Goal: Task Accomplishment & Management: Use online tool/utility

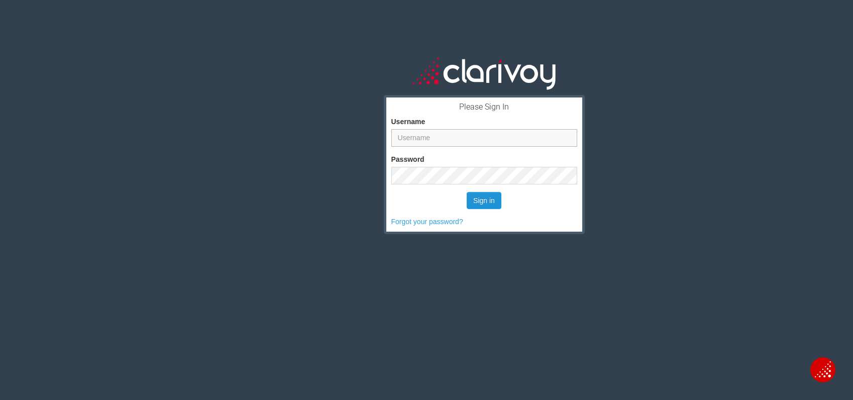
type input "[PERSON_NAME][EMAIL_ADDRESS][DOMAIN_NAME]"
click at [482, 194] on button "Sign in" at bounding box center [484, 200] width 35 height 17
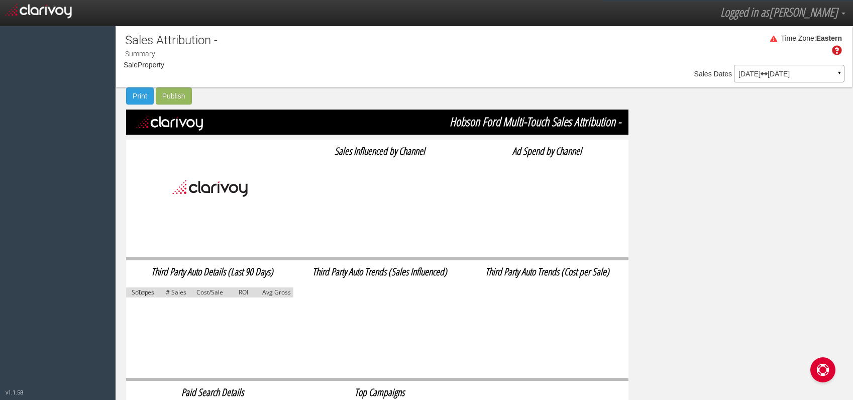
select select "object:186"
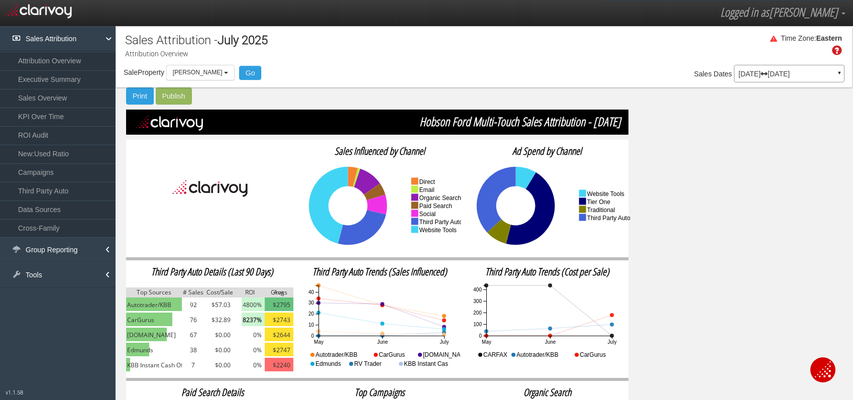
scroll to position [3, 0]
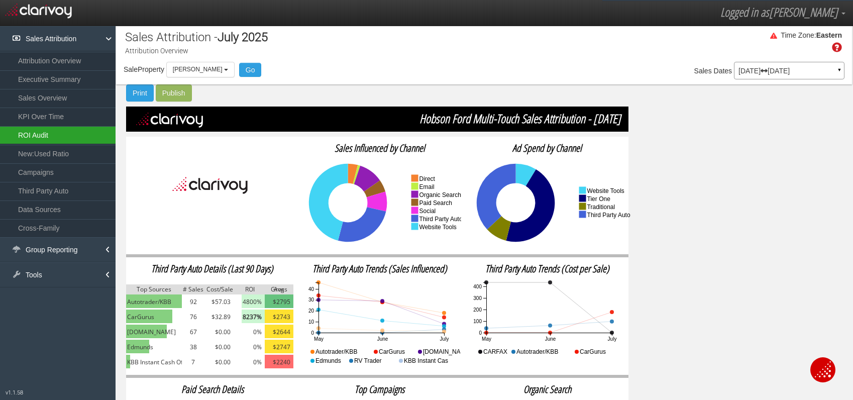
click at [53, 136] on link "ROI Audit" at bounding box center [58, 135] width 116 height 18
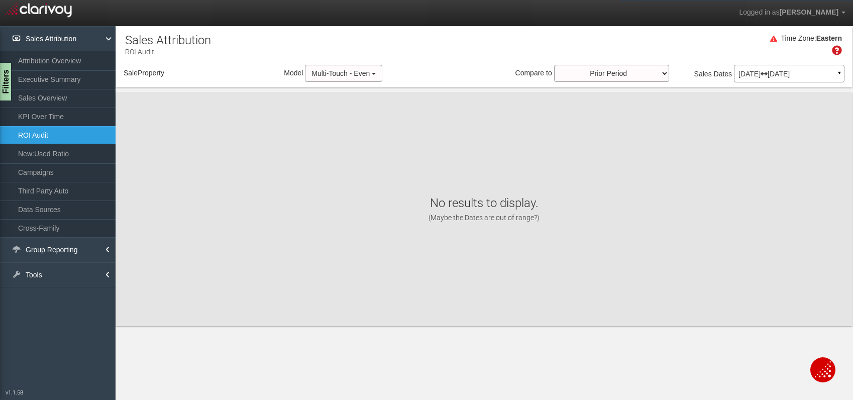
select select "object:237"
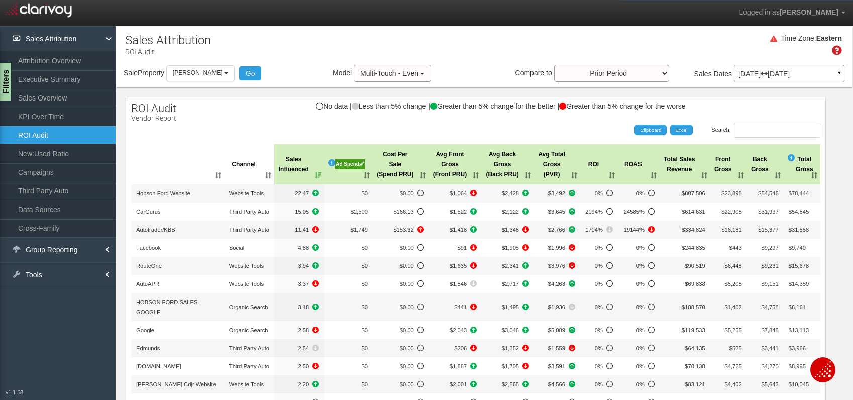
click at [346, 165] on div "Ad Spend" at bounding box center [350, 164] width 30 height 10
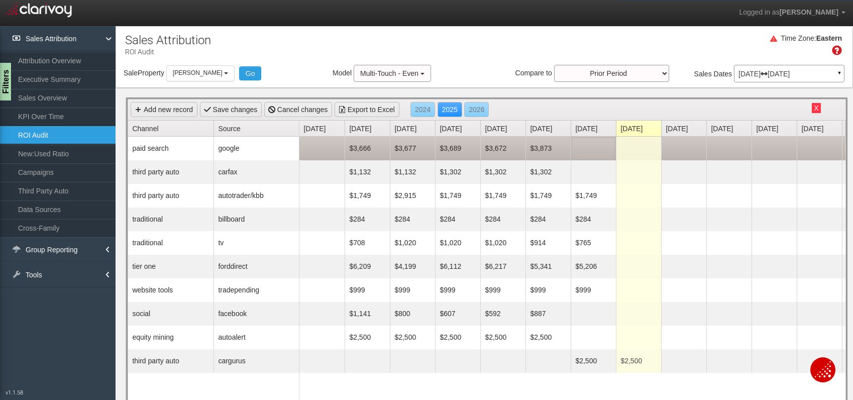
click at [610, 145] on td at bounding box center [593, 149] width 45 height 24
type input "4900"
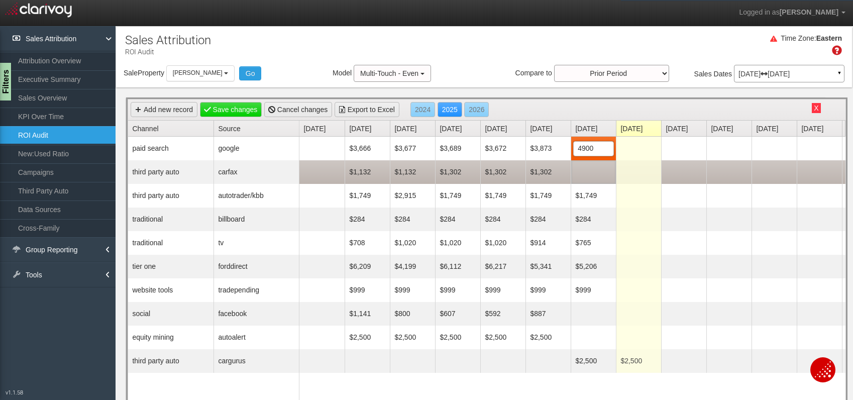
click at [604, 170] on td at bounding box center [593, 172] width 45 height 24
type input "1302"
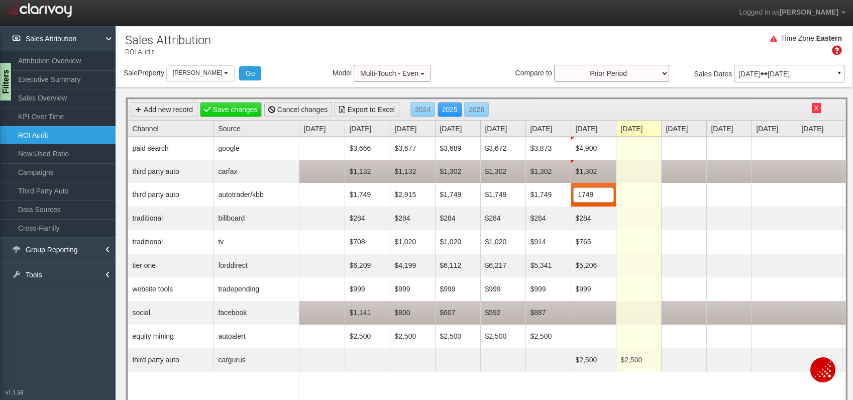
click at [598, 318] on td at bounding box center [593, 313] width 45 height 24
type input "821"
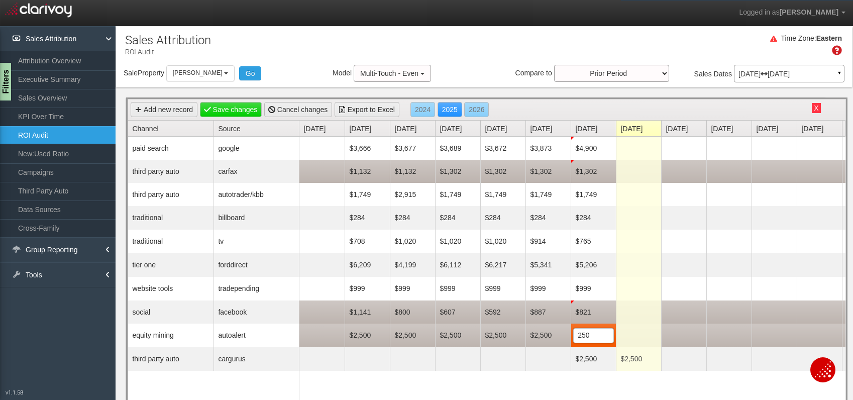
type input "2500"
click at [596, 336] on td "$2,500" at bounding box center [593, 335] width 45 height 23
type input "2500"
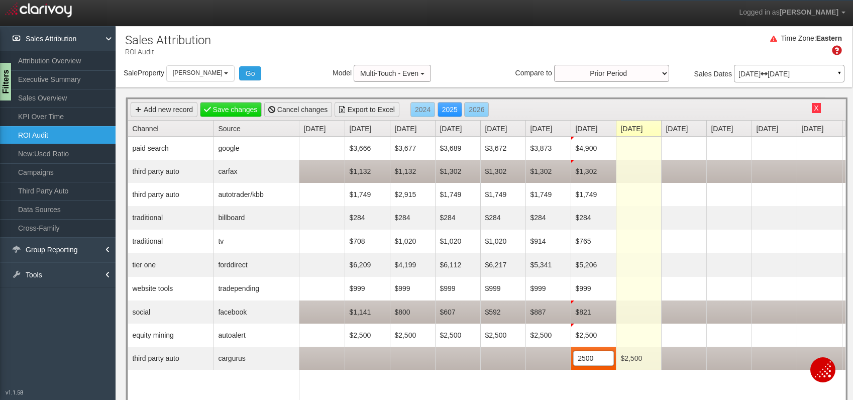
click at [725, 348] on td at bounding box center [729, 358] width 45 height 23
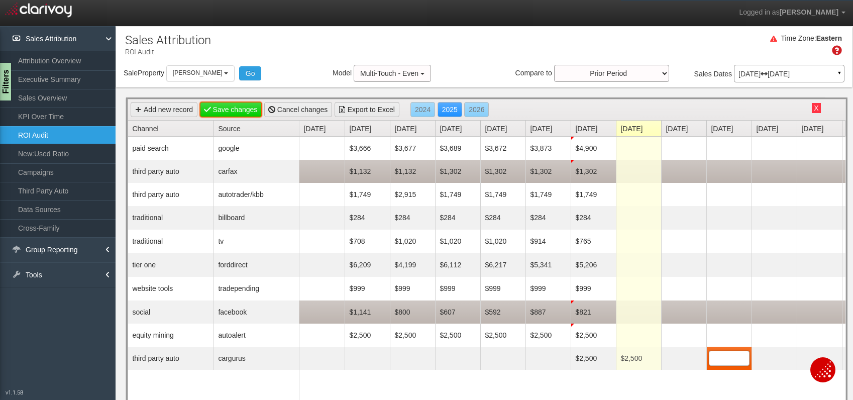
click at [243, 111] on link "Save changes" at bounding box center [231, 109] width 62 height 15
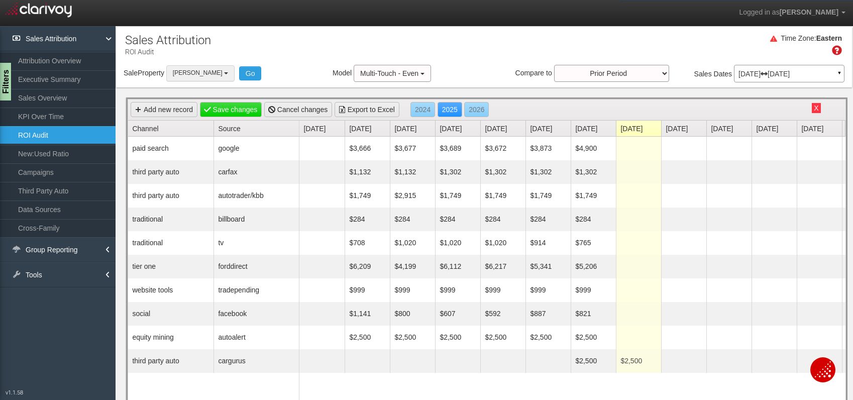
click at [224, 73] on b "button" at bounding box center [226, 73] width 4 height 2
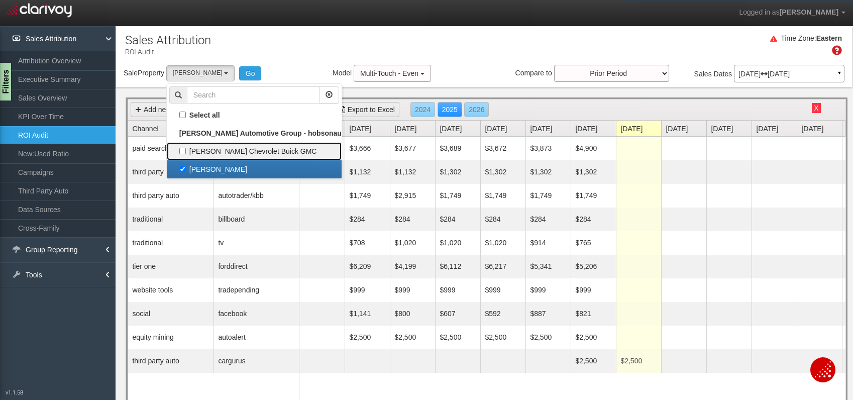
drag, startPoint x: 187, startPoint y: 151, endPoint x: 186, endPoint y: 157, distance: 5.6
click at [187, 152] on label "[PERSON_NAME] Chevrolet Buick GMC" at bounding box center [254, 151] width 170 height 13
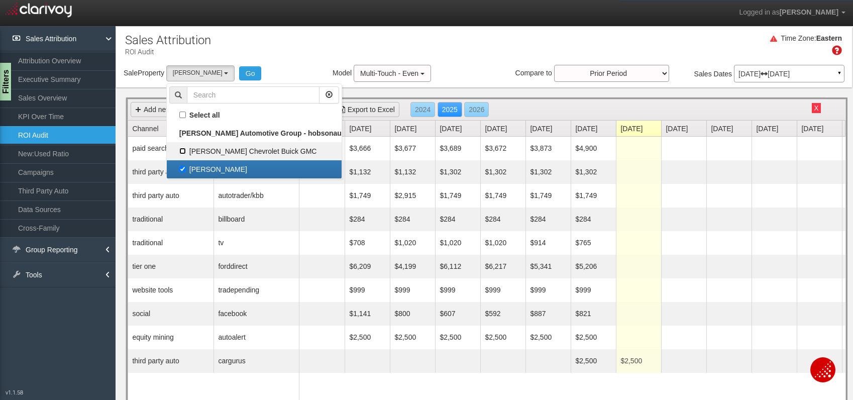
click at [186, 152] on input "[PERSON_NAME] Chevrolet Buick GMC" at bounding box center [182, 151] width 7 height 7
checkbox input "true"
select select "object:236"
checkbox input "true"
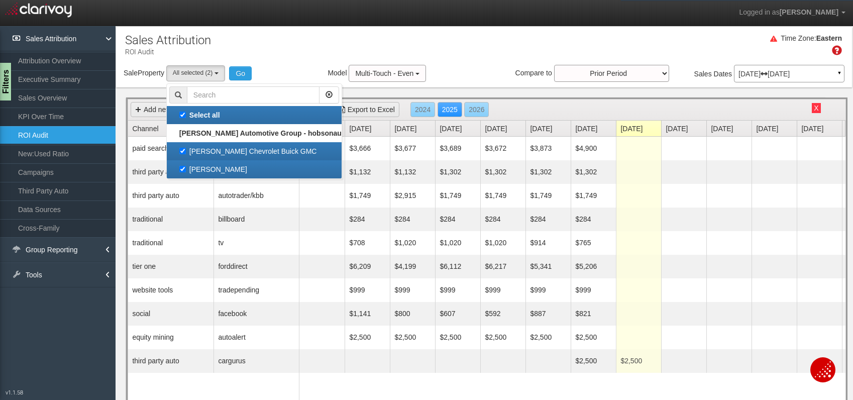
scroll to position [18, 0]
click at [186, 169] on label "[PERSON_NAME]" at bounding box center [254, 169] width 170 height 13
click at [186, 169] on input "[PERSON_NAME]" at bounding box center [182, 169] width 7 height 7
checkbox input "false"
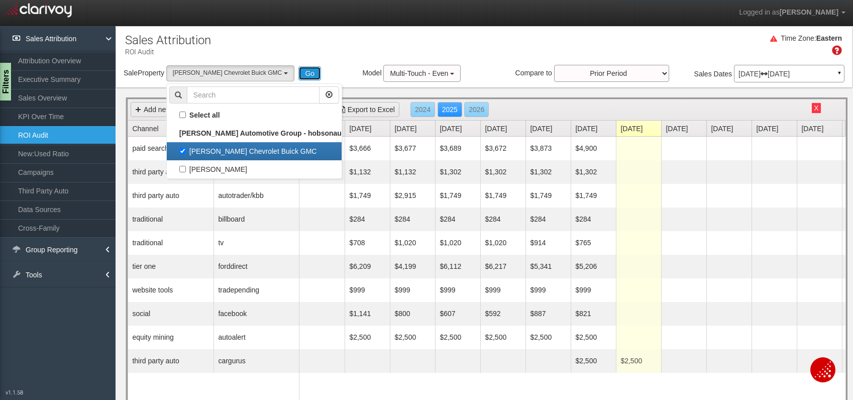
click at [298, 72] on button "Go" at bounding box center [309, 73] width 23 height 14
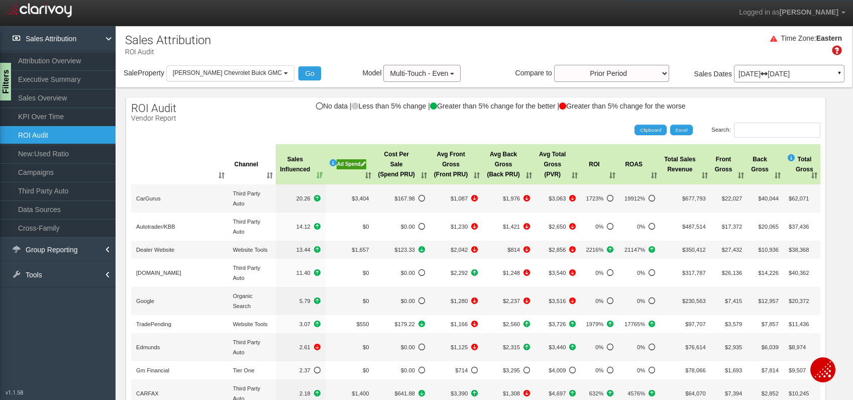
click at [350, 161] on div "Ad Spend" at bounding box center [352, 164] width 30 height 10
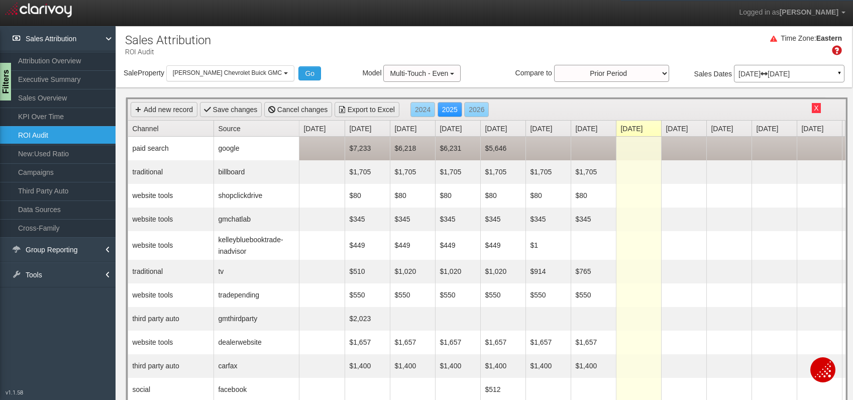
scroll to position [0, 0]
click at [546, 146] on td at bounding box center [548, 149] width 45 height 24
type input "5245"
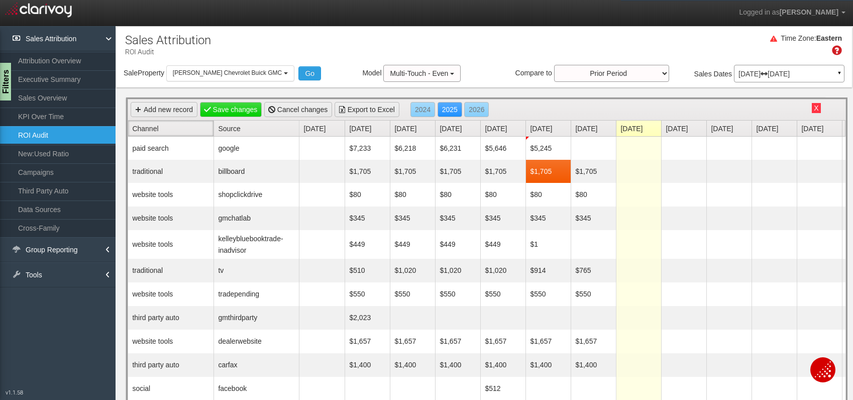
click at [147, 129] on link "Channel" at bounding box center [172, 129] width 81 height 16
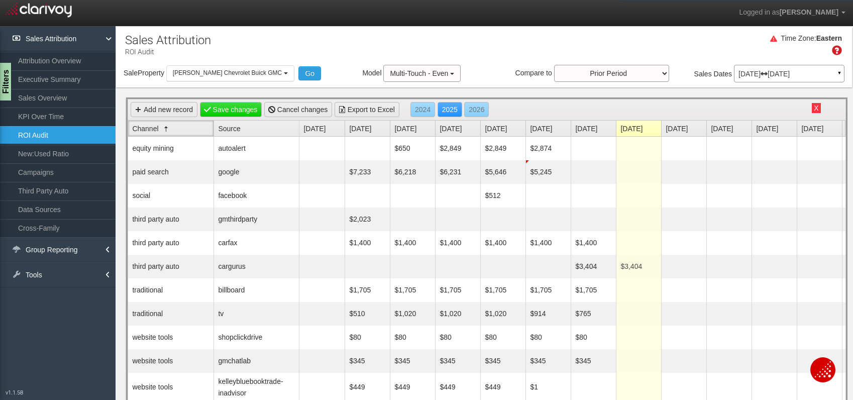
click at [147, 129] on link "Channel" at bounding box center [172, 129] width 81 height 16
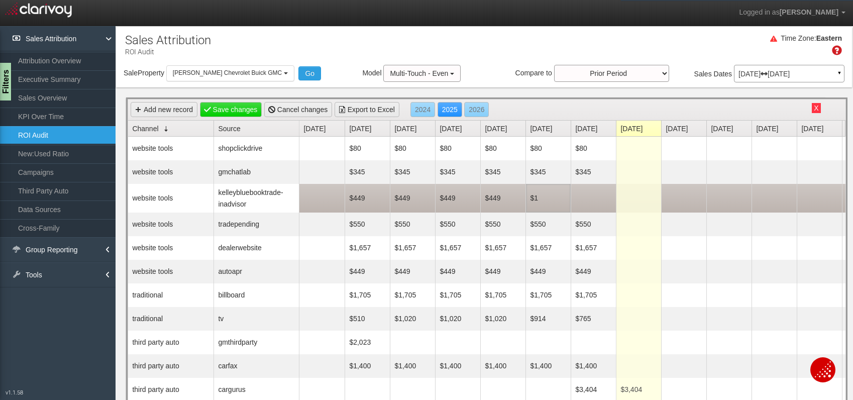
click at [542, 198] on td "$1" at bounding box center [548, 198] width 45 height 29
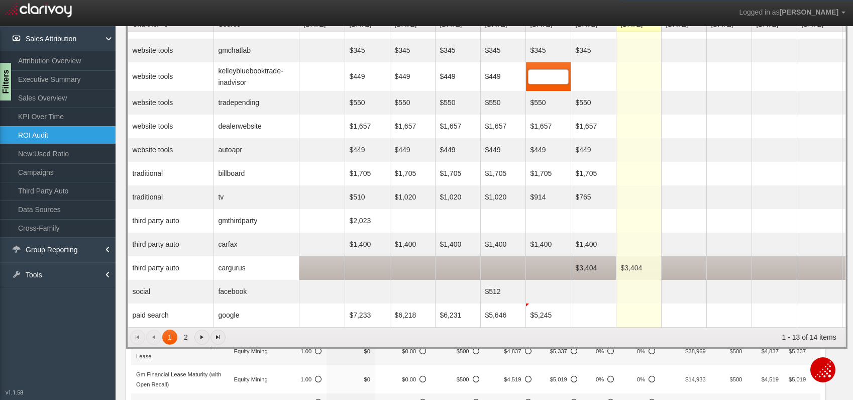
scroll to position [105, 0]
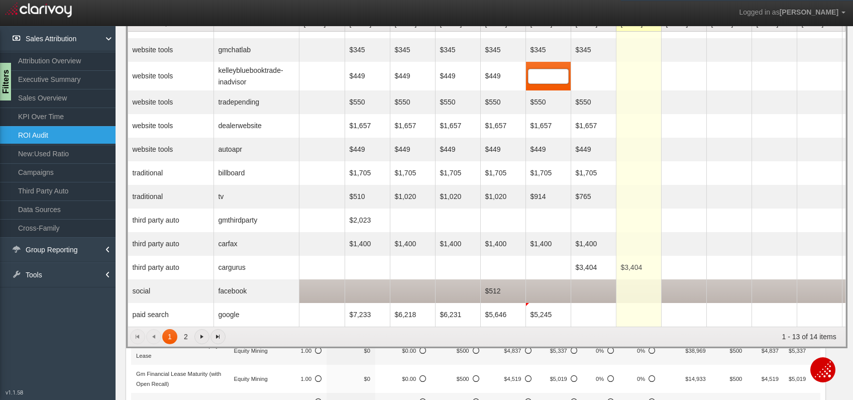
click at [544, 293] on td at bounding box center [548, 291] width 45 height 24
type input "504"
click at [585, 296] on td at bounding box center [593, 291] width 45 height 24
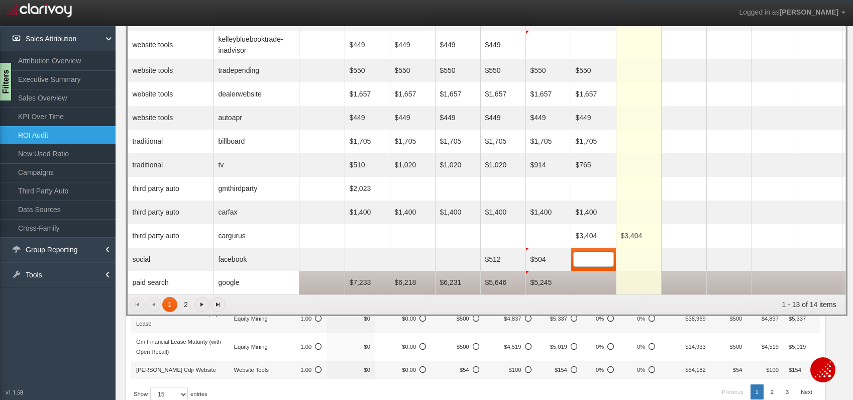
scroll to position [0, 0]
click at [584, 276] on td at bounding box center [593, 283] width 45 height 24
type input "4264"
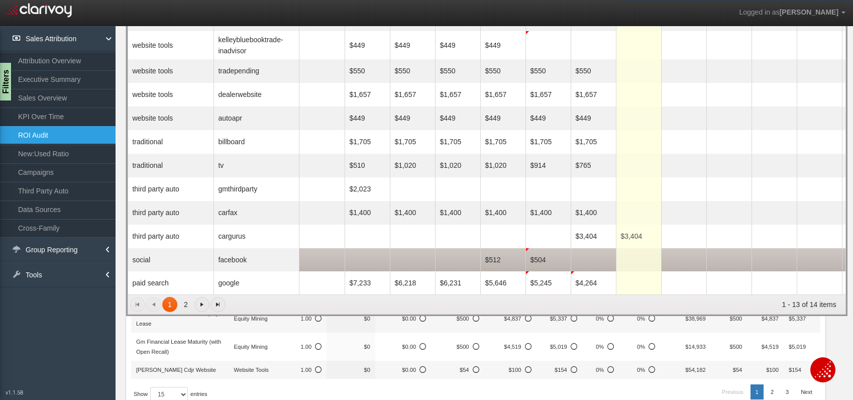
scroll to position [0, 10]
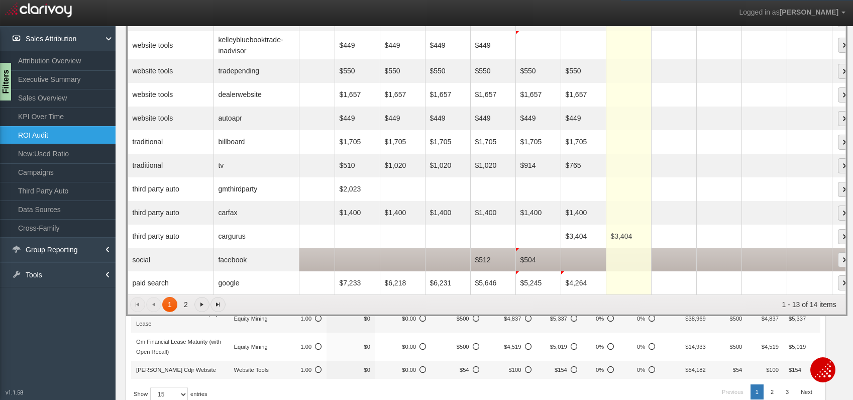
click at [578, 262] on td at bounding box center [583, 259] width 45 height 23
type input "824"
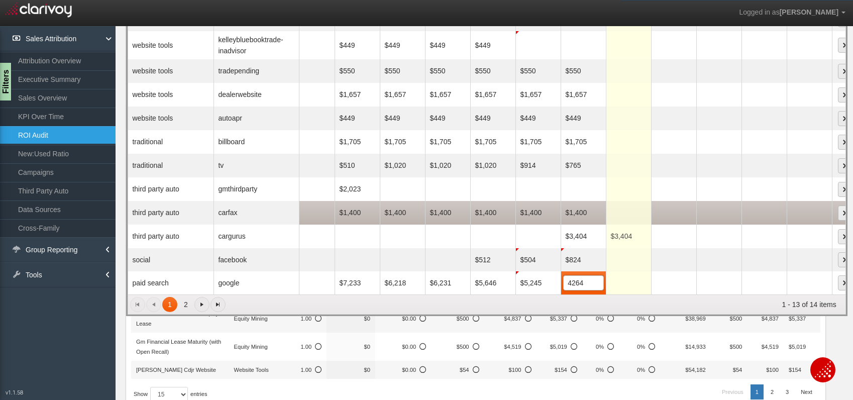
scroll to position [0, 0]
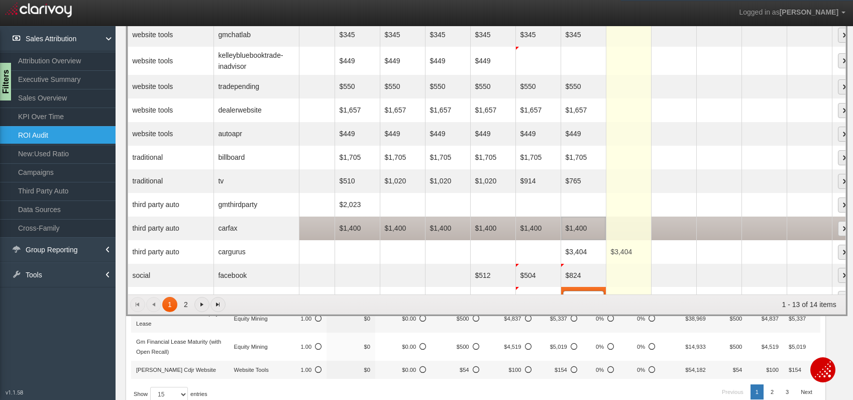
click at [590, 228] on td "$1,400" at bounding box center [583, 229] width 45 height 24
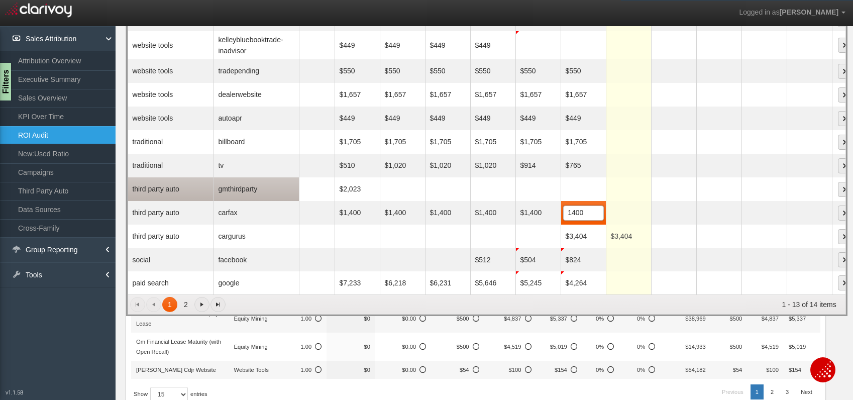
scroll to position [15, 0]
click at [167, 190] on td "third party auto" at bounding box center [170, 190] width 85 height 24
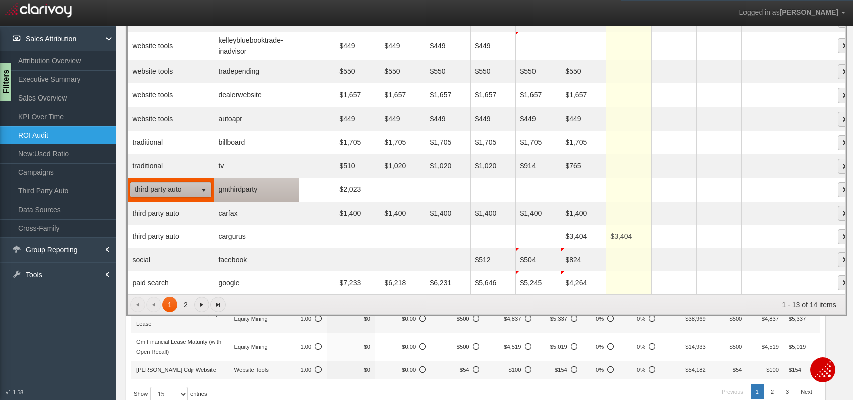
click at [204, 189] on span "select" at bounding box center [204, 190] width 8 height 8
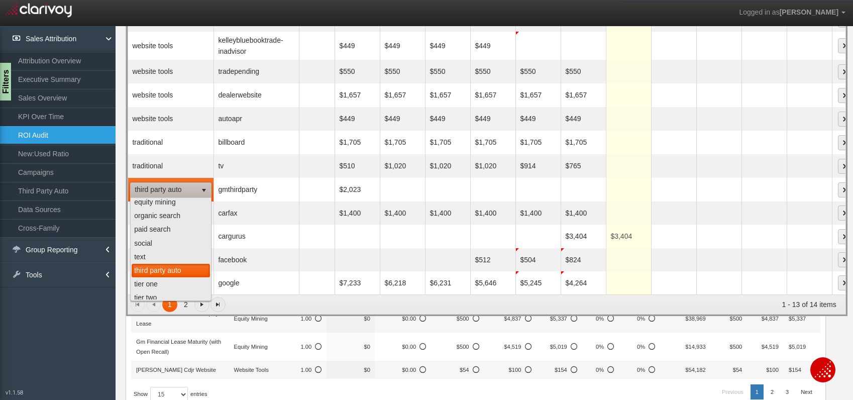
scroll to position [0, 0]
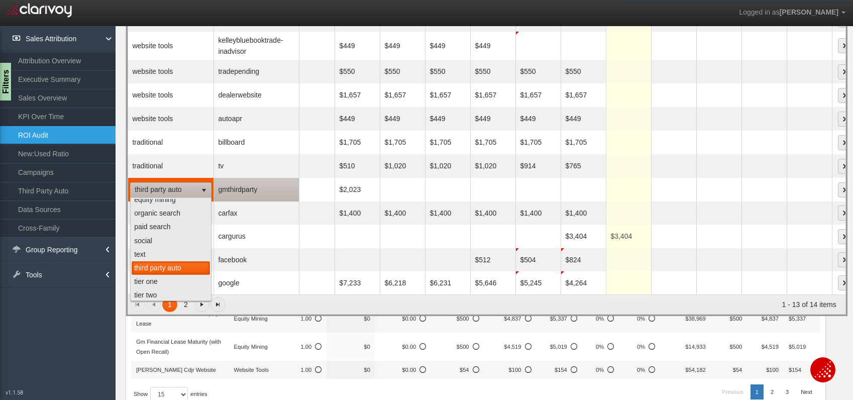
click at [200, 190] on span "select" at bounding box center [204, 190] width 8 height 8
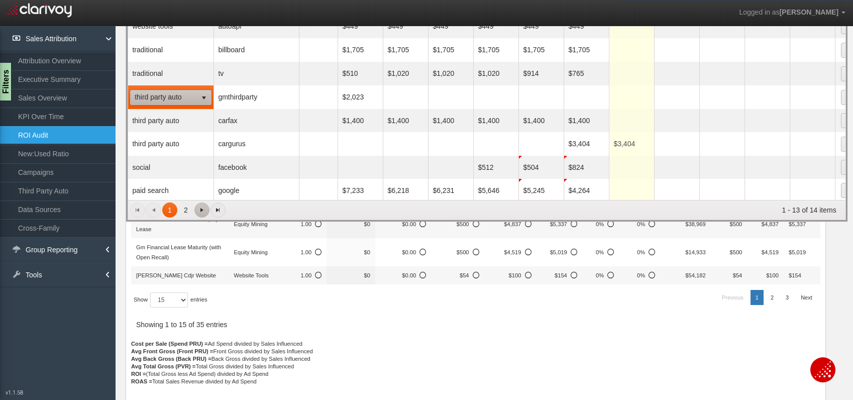
click at [201, 209] on span "Go to the next page" at bounding box center [202, 210] width 8 height 8
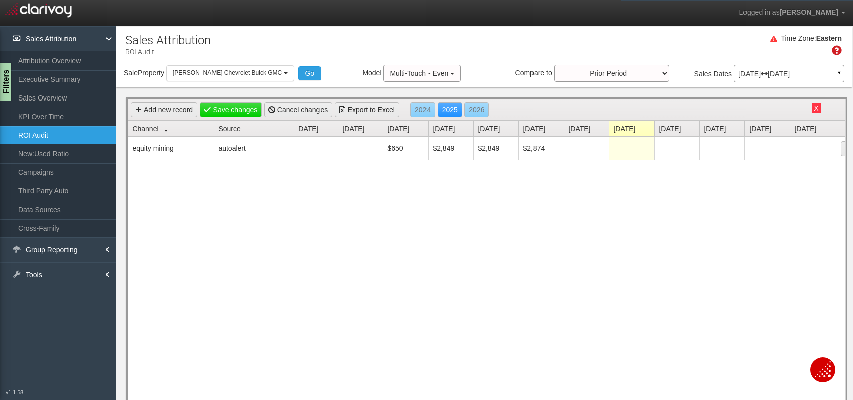
scroll to position [0, 4]
click at [230, 106] on link "Save changes" at bounding box center [231, 109] width 62 height 15
click at [48, 171] on link "Campaigns" at bounding box center [58, 172] width 116 height 18
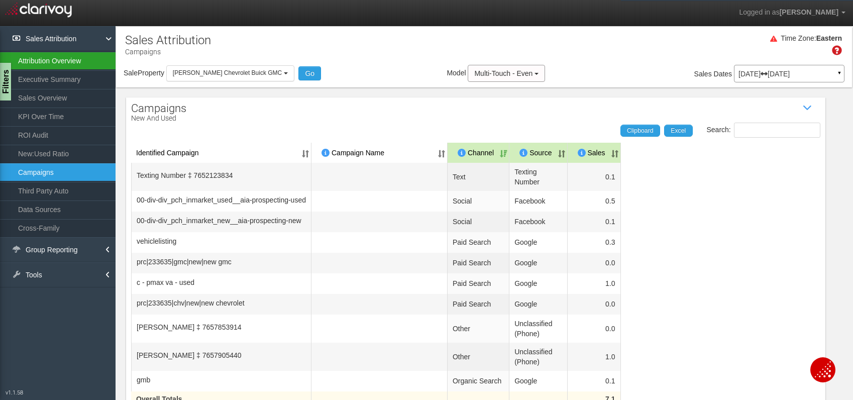
click at [61, 59] on link "Attribution Overview" at bounding box center [58, 61] width 116 height 18
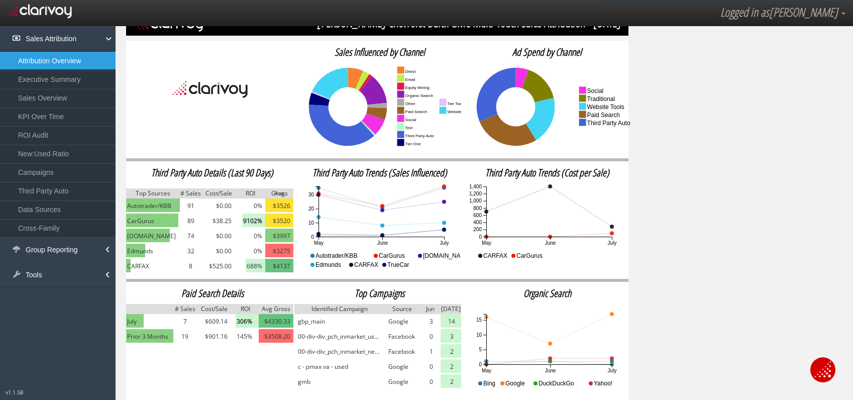
scroll to position [104, 0]
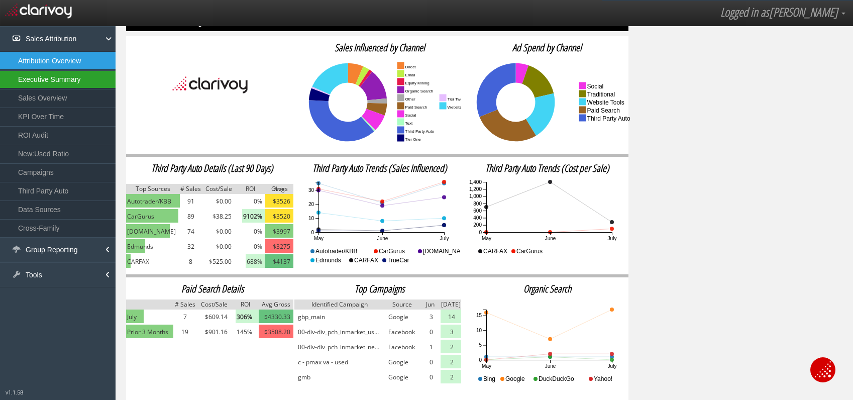
click at [73, 79] on link "Executive Summary" at bounding box center [58, 79] width 116 height 18
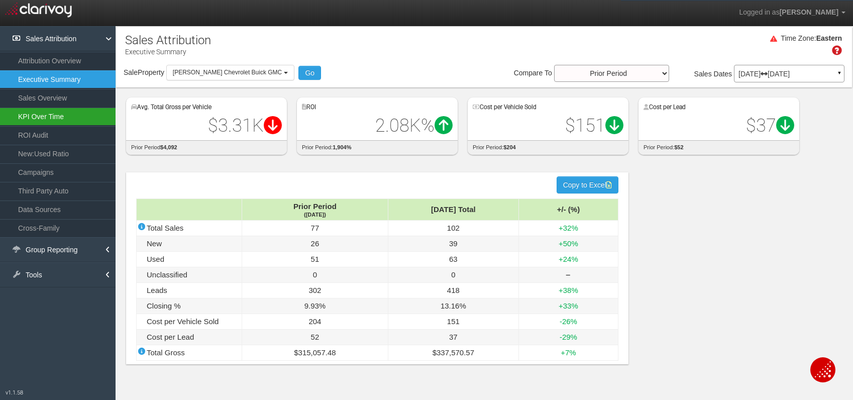
click at [66, 118] on link "KPI Over Time" at bounding box center [58, 117] width 116 height 18
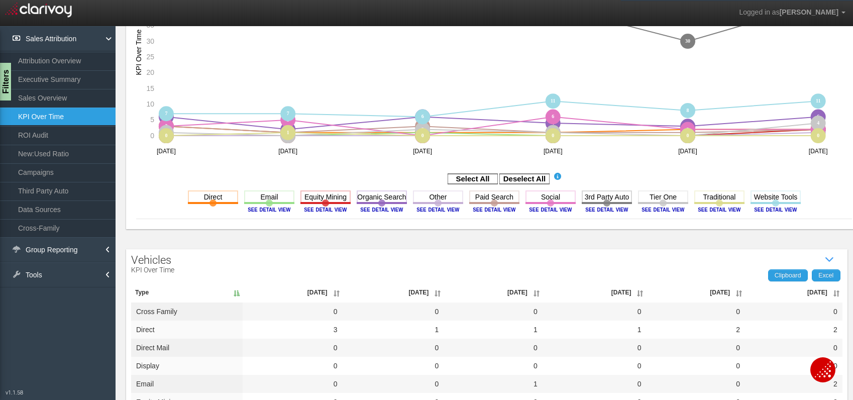
scroll to position [176, 0]
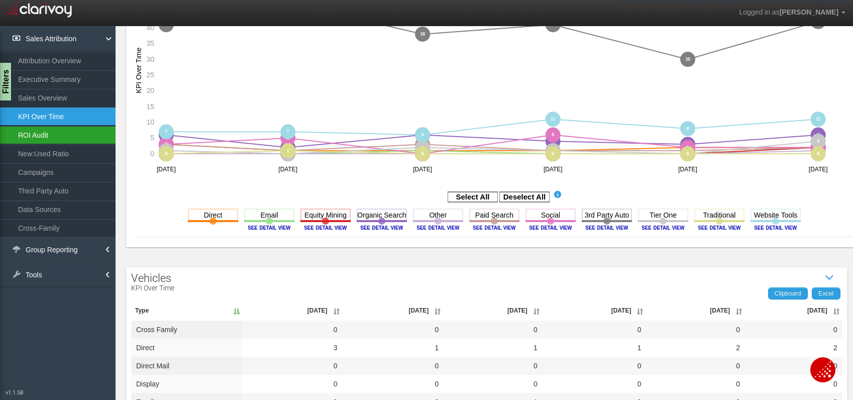
click at [66, 137] on link "ROI Audit" at bounding box center [58, 135] width 116 height 18
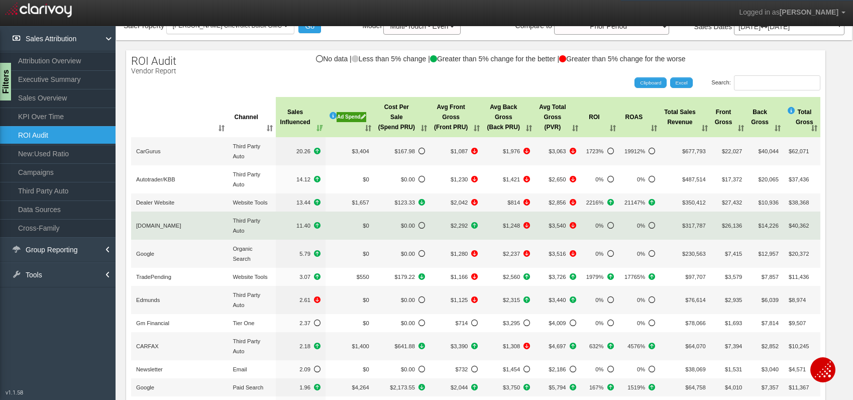
scroll to position [50, 0]
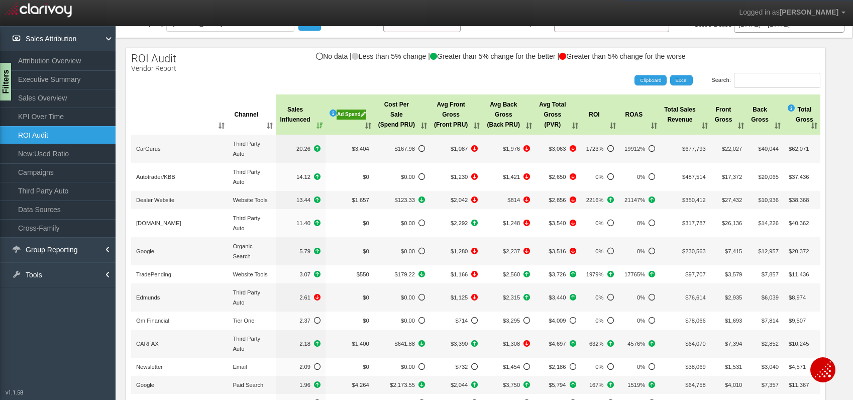
click at [348, 111] on div "Ad Spend" at bounding box center [352, 115] width 30 height 10
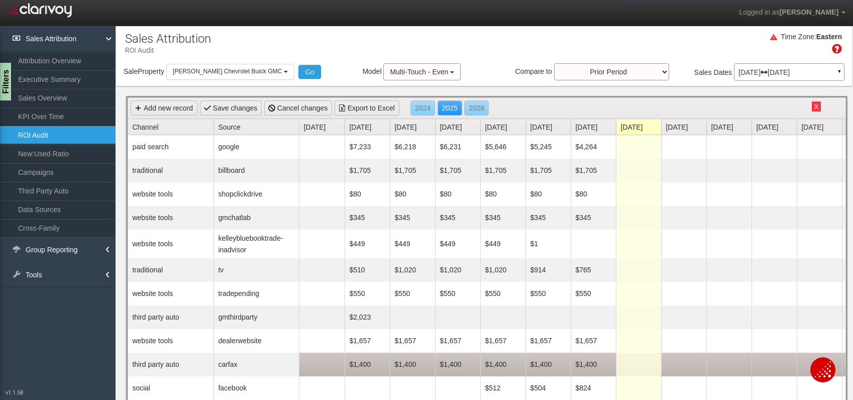
scroll to position [0, 0]
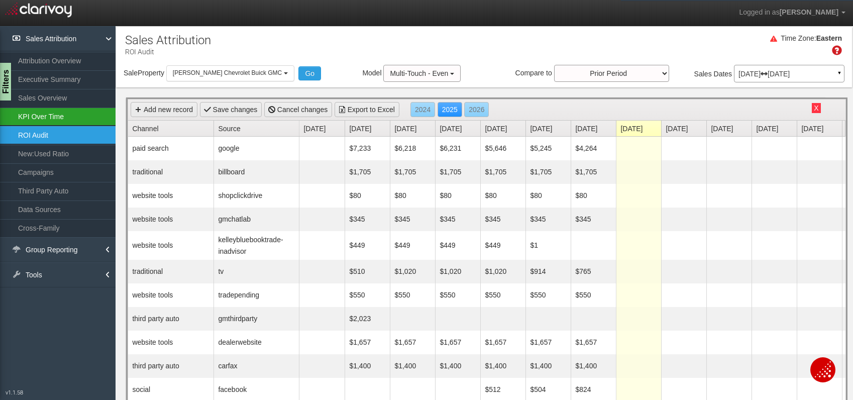
click at [47, 118] on link "KPI Over Time" at bounding box center [58, 117] width 116 height 18
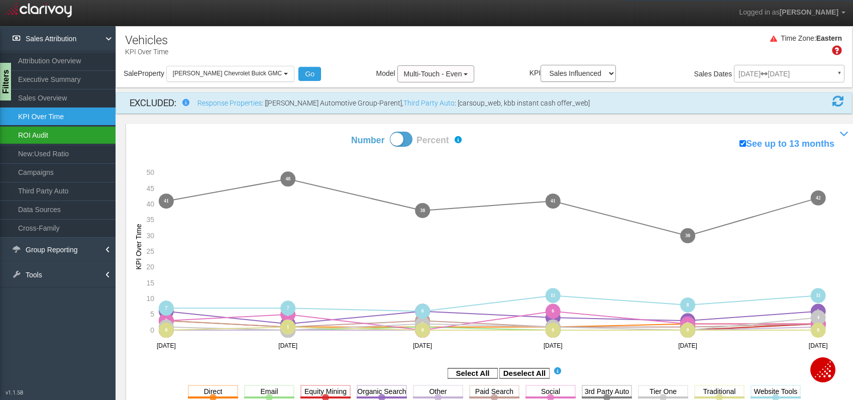
click at [55, 134] on link "ROI Audit" at bounding box center [58, 135] width 116 height 18
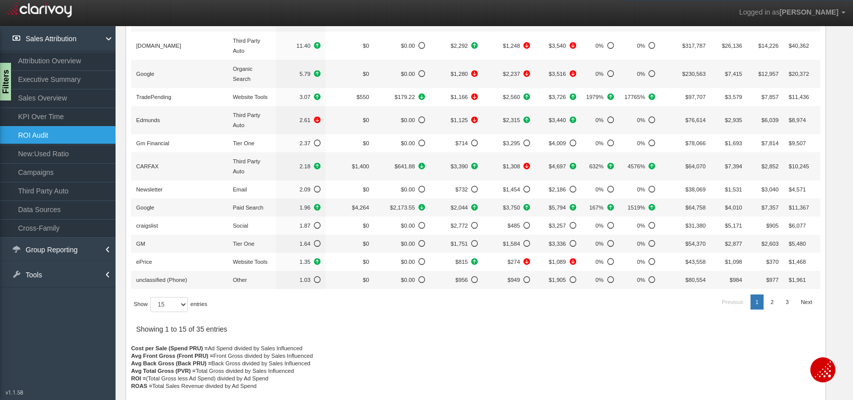
scroll to position [232, 0]
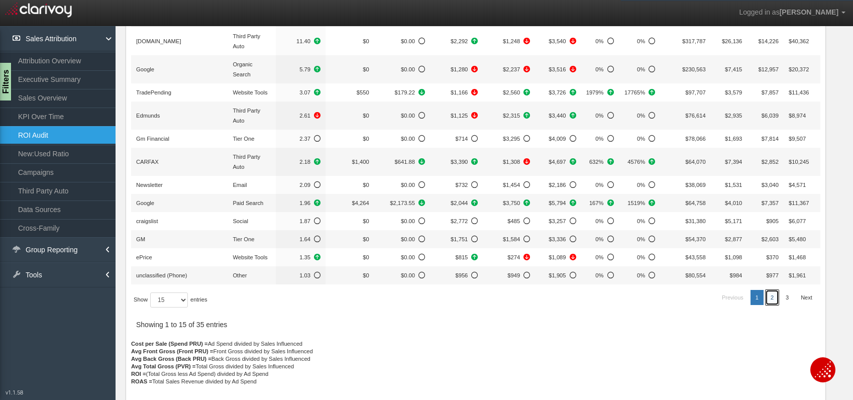
click at [772, 297] on link "2" at bounding box center [772, 297] width 13 height 15
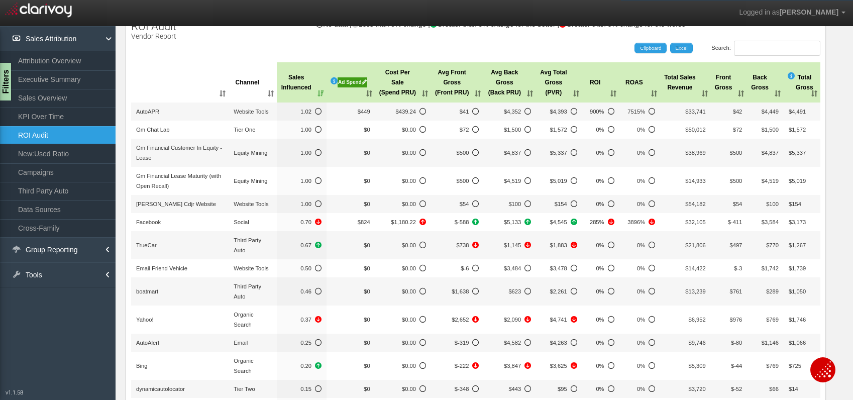
scroll to position [81, 0]
click at [66, 153] on link "New:Used Ratio" at bounding box center [58, 154] width 116 height 18
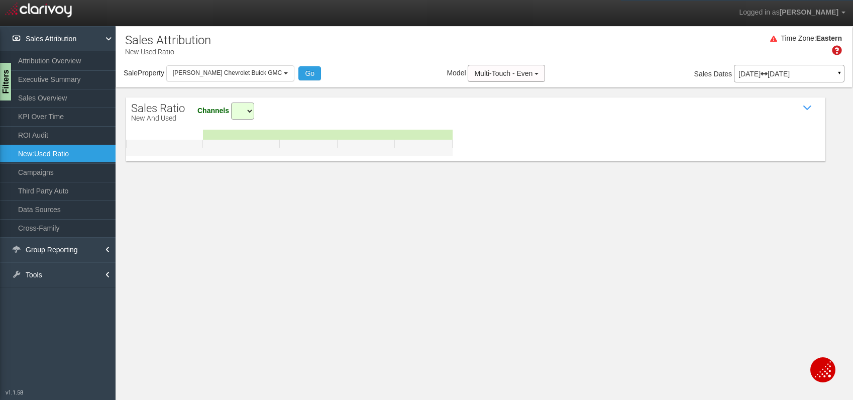
select select "all"
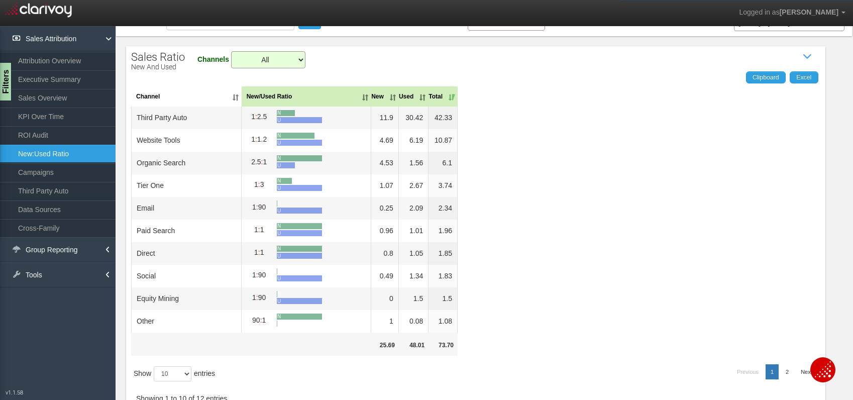
scroll to position [62, 0]
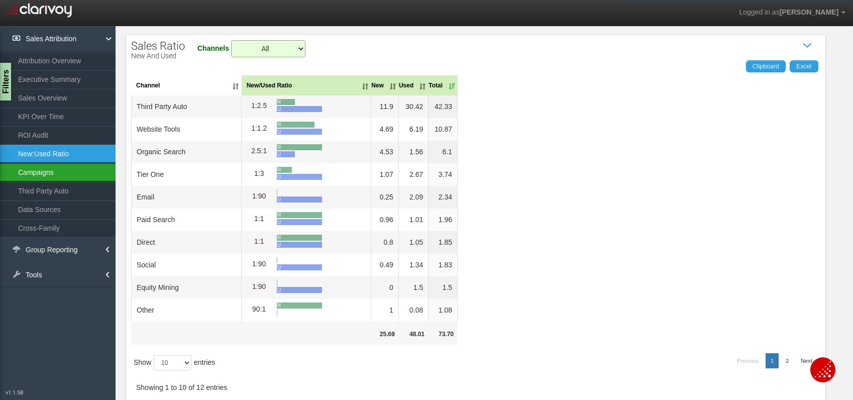
click at [62, 167] on link "Campaigns" at bounding box center [58, 172] width 116 height 18
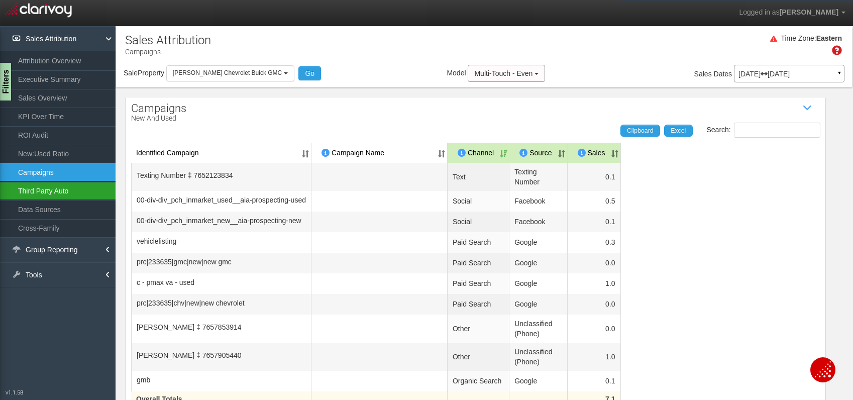
drag, startPoint x: 65, startPoint y: 194, endPoint x: 83, endPoint y: 189, distance: 18.8
click at [65, 194] on link "Third Party Auto" at bounding box center [58, 191] width 116 height 18
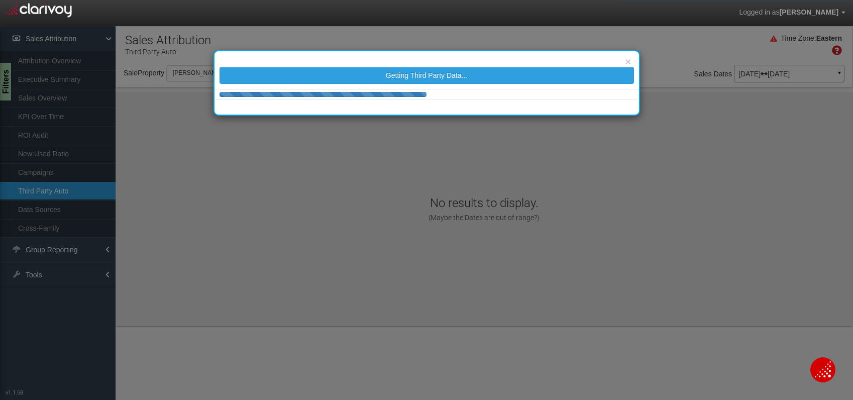
click at [64, 214] on div "× Getting Third Party Data..." at bounding box center [426, 200] width 853 height 400
click at [53, 211] on div "× Getting Third Party Data..." at bounding box center [426, 200] width 853 height 400
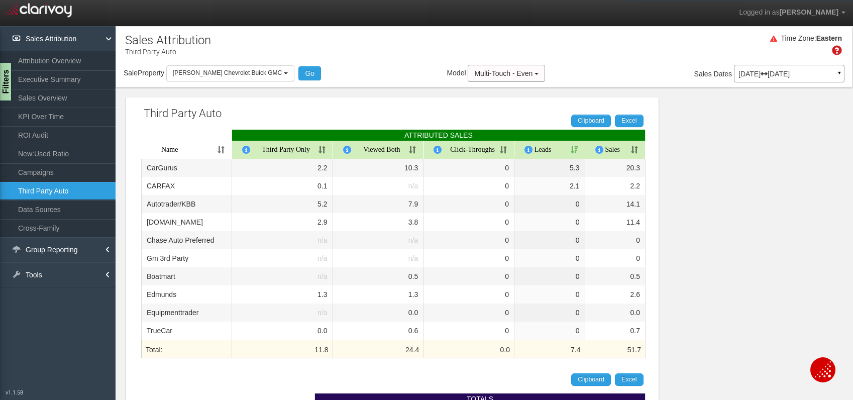
click at [414, 148] on th "Viewed Both" at bounding box center [378, 150] width 91 height 18
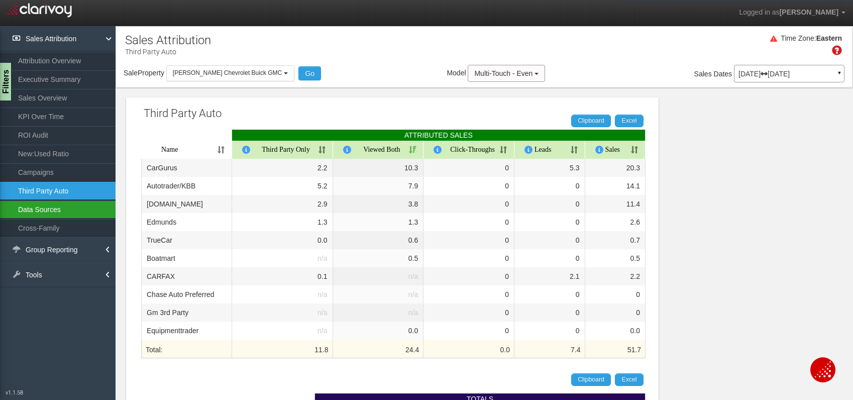
click at [50, 213] on link "Data Sources" at bounding box center [58, 209] width 116 height 18
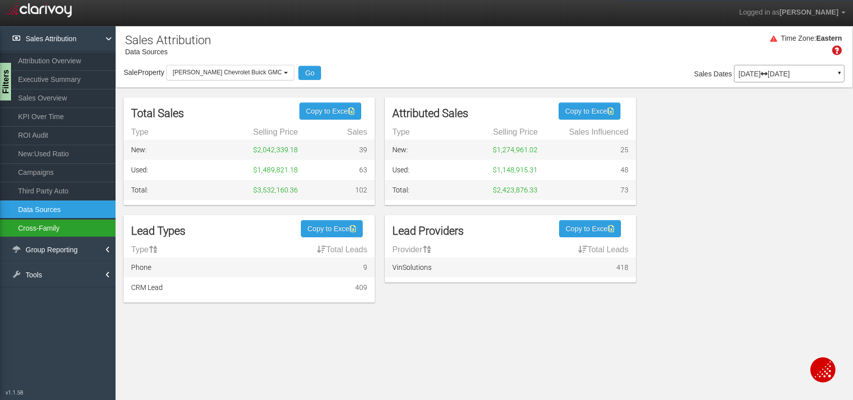
click at [40, 225] on link "Cross-Family" at bounding box center [58, 228] width 116 height 18
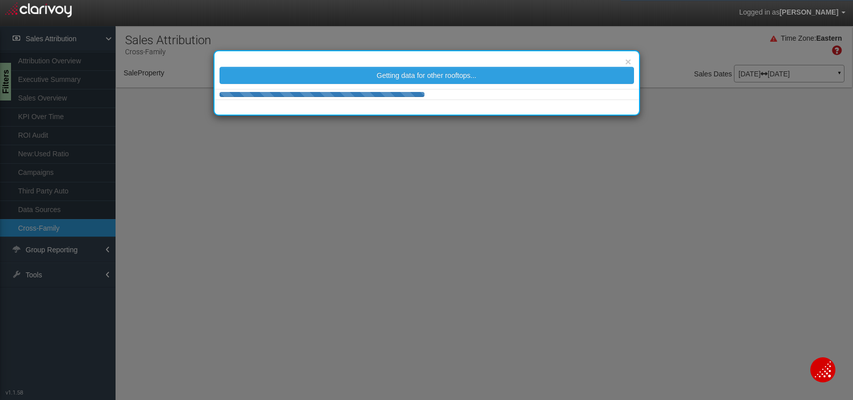
select select "25"
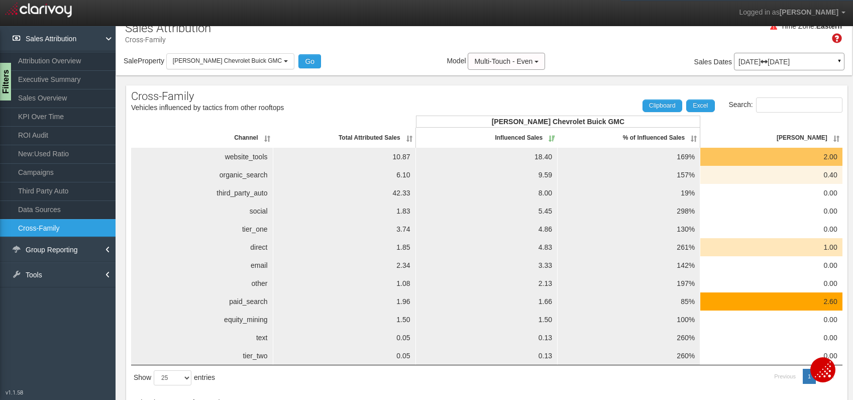
scroll to position [30, 0]
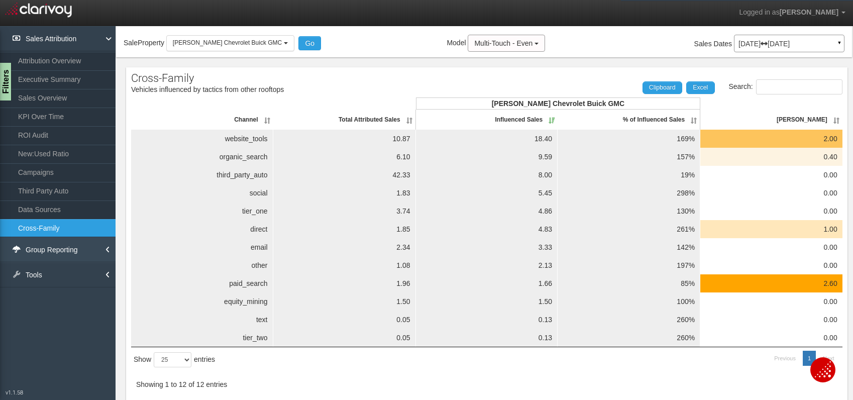
click at [74, 250] on link "Group Reporting" at bounding box center [58, 249] width 116 height 25
click at [82, 270] on link "Channels by Rooftop" at bounding box center [58, 272] width 116 height 18
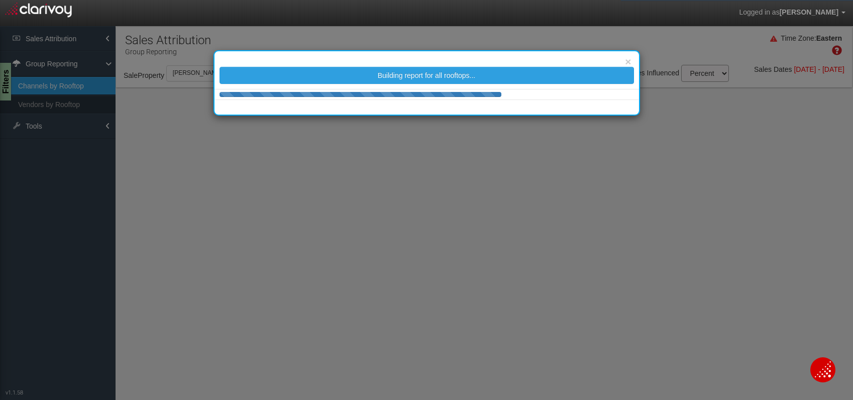
select select "25"
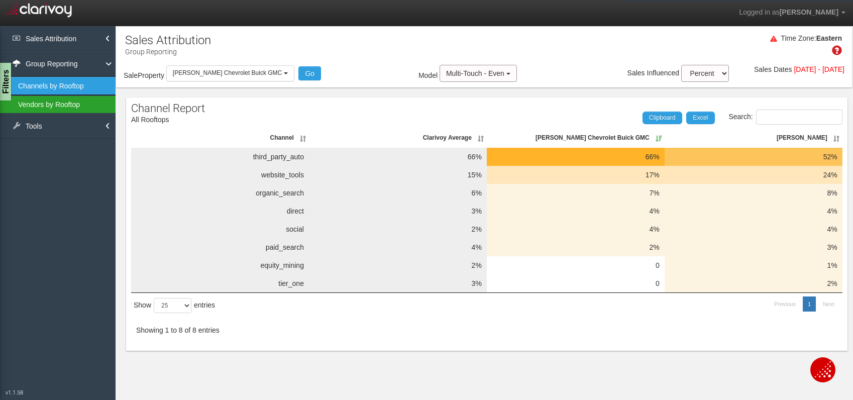
click at [45, 105] on link "Vendors by Rooftop" at bounding box center [58, 104] width 116 height 18
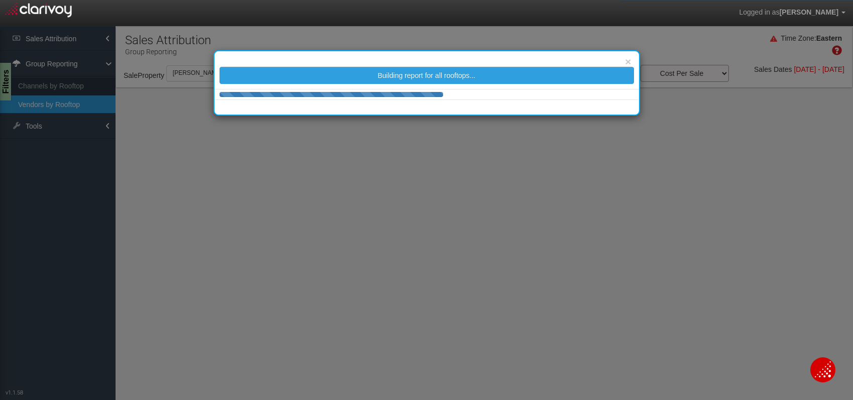
select select "25"
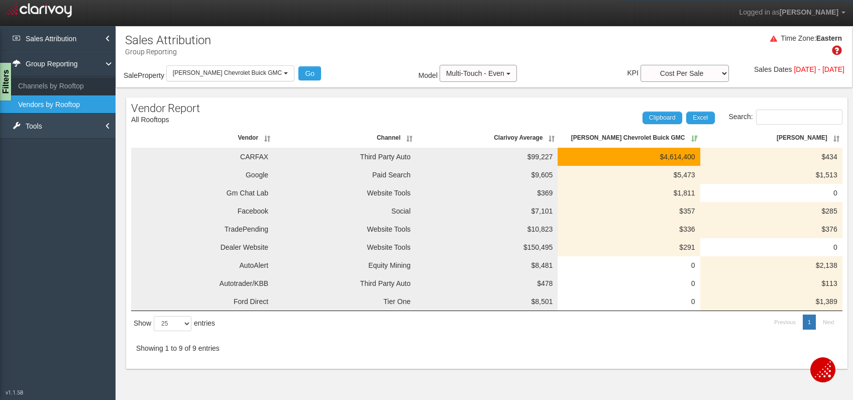
click at [51, 127] on link "Tools" at bounding box center [58, 126] width 116 height 25
drag, startPoint x: 49, startPoint y: 166, endPoint x: 242, endPoint y: 173, distance: 193.1
click at [49, 166] on link "Download Clicktrails" at bounding box center [58, 167] width 116 height 18
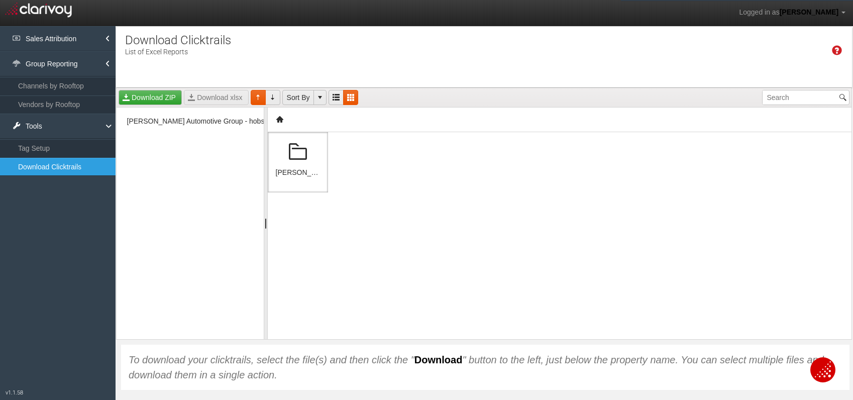
click at [298, 159] on span at bounding box center [298, 152] width 24 height 24
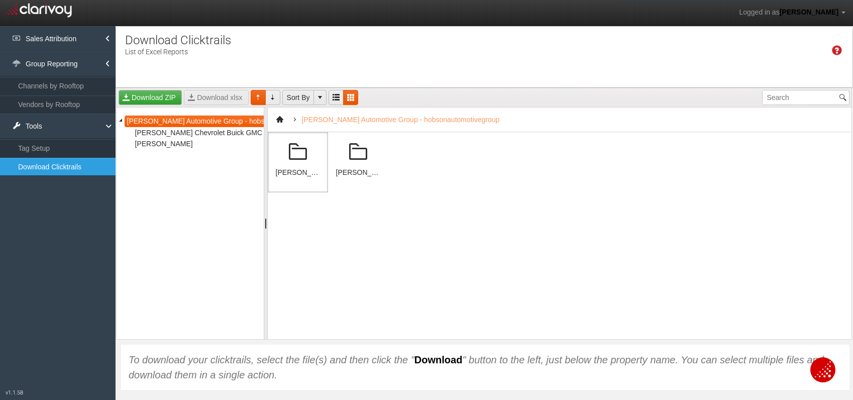
click at [294, 150] on span at bounding box center [298, 152] width 24 height 24
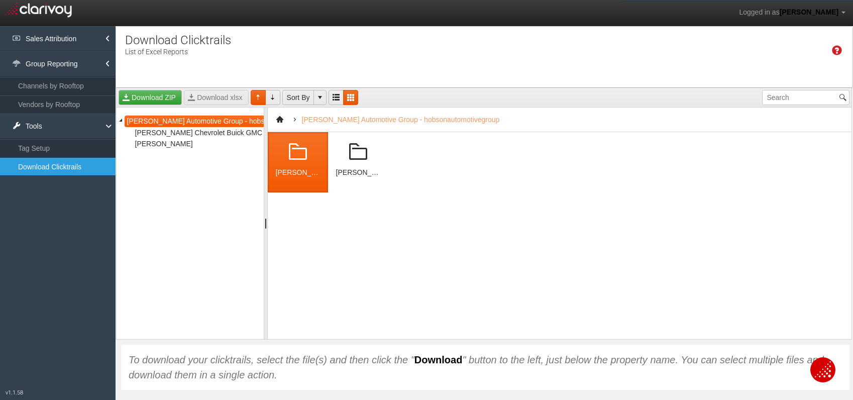
click at [294, 150] on span at bounding box center [298, 152] width 24 height 24
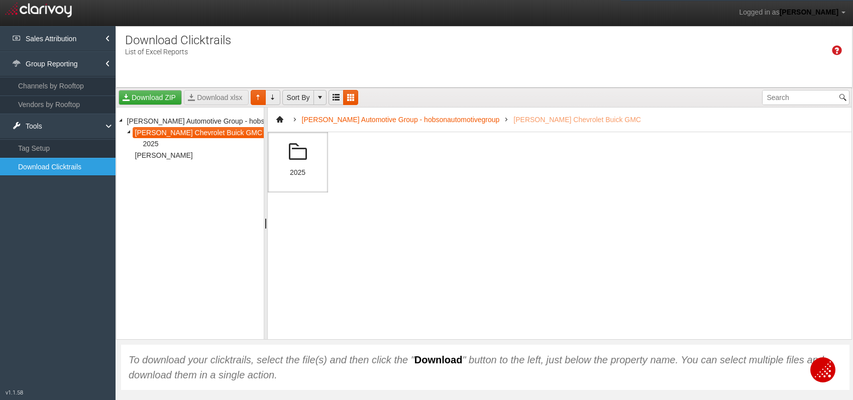
click at [294, 154] on span at bounding box center [298, 152] width 24 height 24
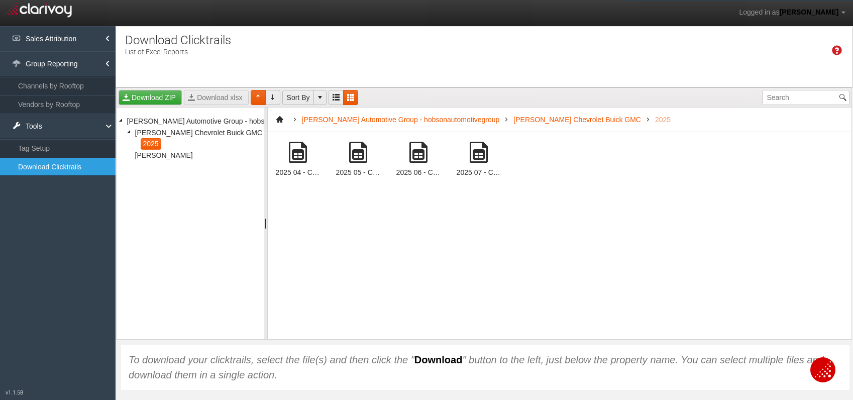
click at [476, 151] on span at bounding box center [479, 152] width 24 height 24
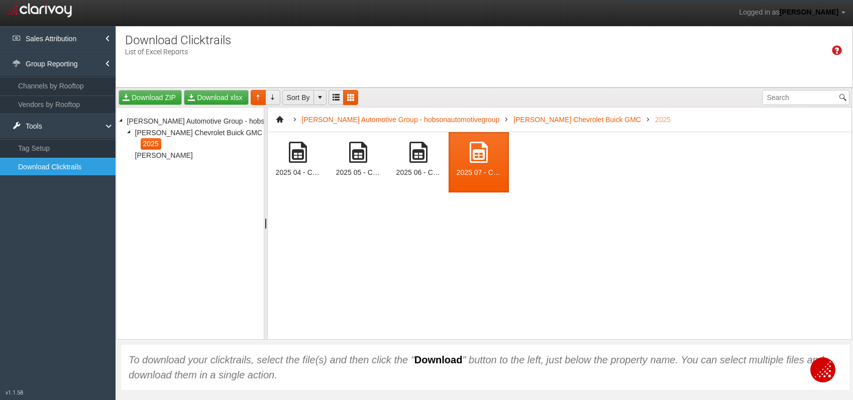
click at [476, 151] on span at bounding box center [479, 152] width 24 height 24
click at [228, 98] on link "Download xlsx" at bounding box center [216, 97] width 64 height 15
click at [150, 151] on span "[PERSON_NAME]" at bounding box center [164, 156] width 63 height 12
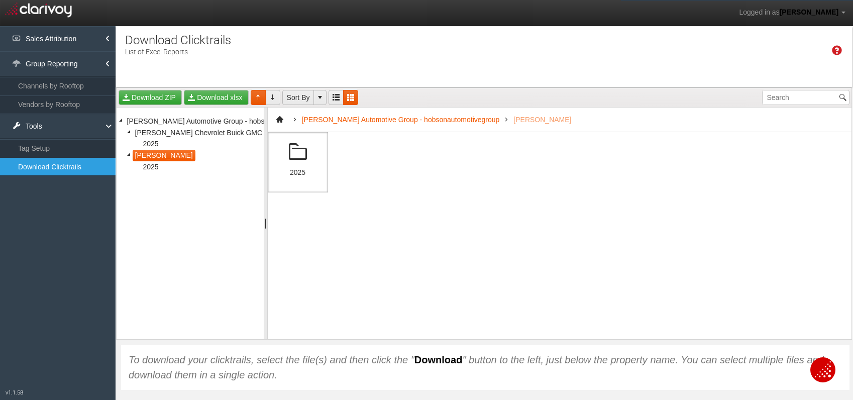
click at [302, 152] on span at bounding box center [298, 152] width 24 height 24
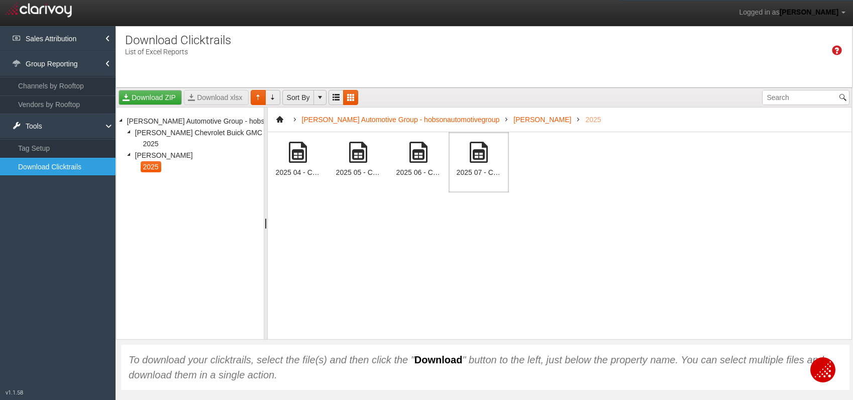
click at [486, 158] on span at bounding box center [479, 152] width 24 height 24
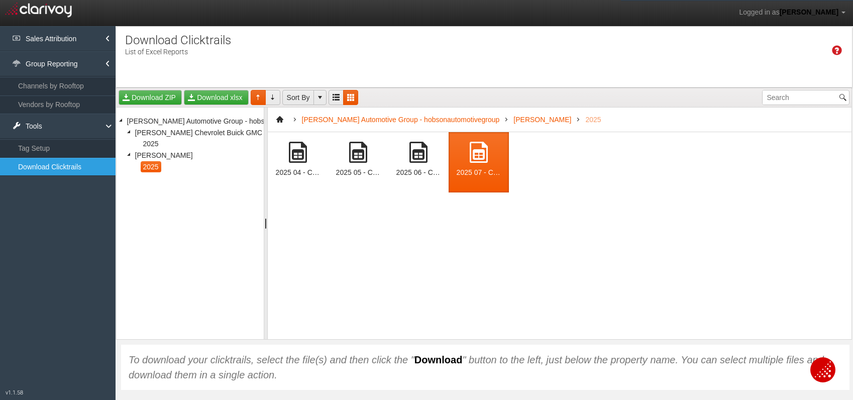
click at [486, 158] on span at bounding box center [479, 152] width 24 height 24
drag, startPoint x: 212, startPoint y: 95, endPoint x: 224, endPoint y: 95, distance: 12.1
click at [212, 95] on link "Download xlsx" at bounding box center [216, 97] width 64 height 15
click at [440, 256] on div "2025 04 - Clarivoy Clicktrails - [PERSON_NAME] (53593)[2352].xlsx 2025 05 - Cla…" at bounding box center [560, 235] width 584 height 207
click at [644, 151] on div "2025 04 - Clarivoy Clicktrails - [PERSON_NAME] (53593)[2352].xlsx 2025 05 - Cla…" at bounding box center [560, 235] width 584 height 207
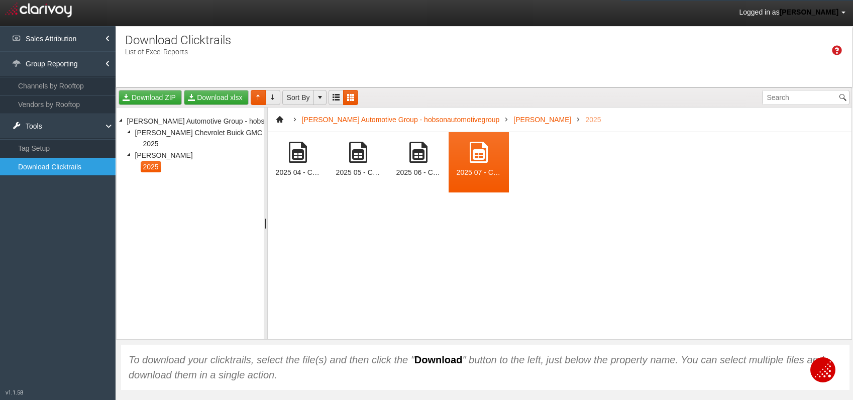
click at [844, 12] on b at bounding box center [844, 13] width 4 height 2
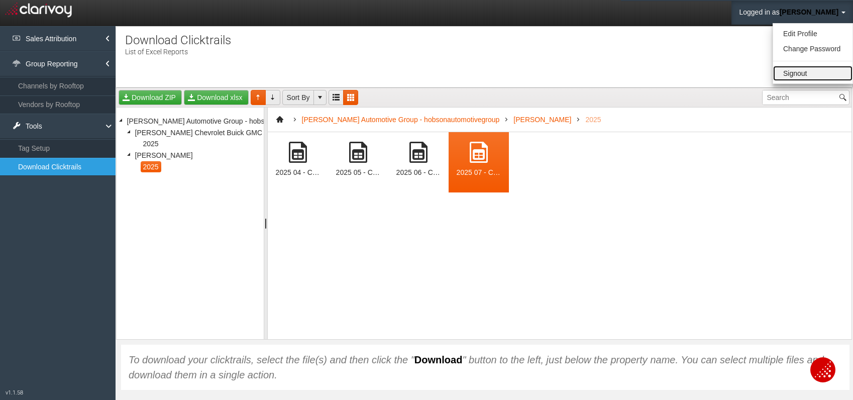
click at [802, 77] on link "Signout" at bounding box center [812, 73] width 79 height 15
